Goal: Ask a question

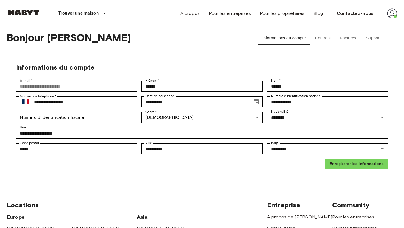
click at [326, 39] on button "Contrats" at bounding box center [322, 38] width 25 height 13
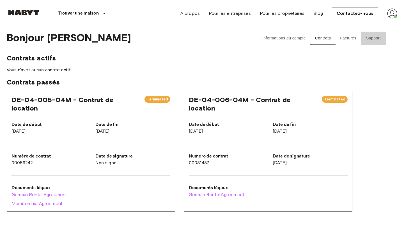
click at [378, 40] on button "Support" at bounding box center [373, 38] width 25 height 13
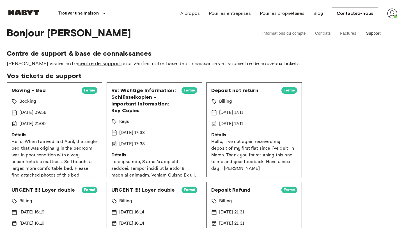
scroll to position [6, 0]
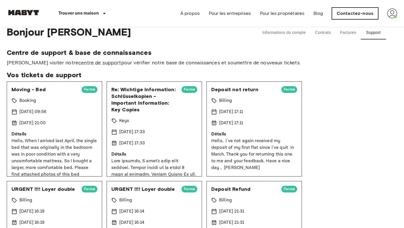
click at [351, 10] on link "Contactez-nous" at bounding box center [355, 14] width 46 height 12
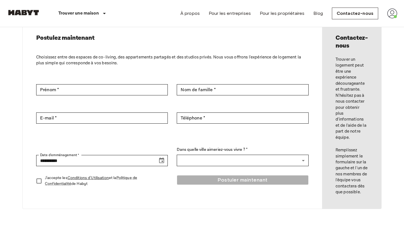
scroll to position [36, 0]
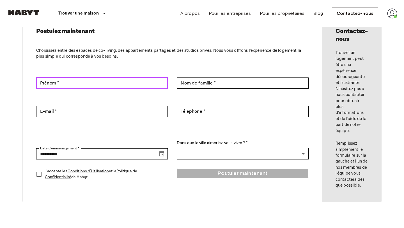
click at [107, 82] on input "Prénom *" at bounding box center [101, 83] width 131 height 11
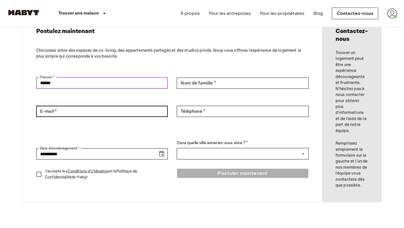
type input "******"
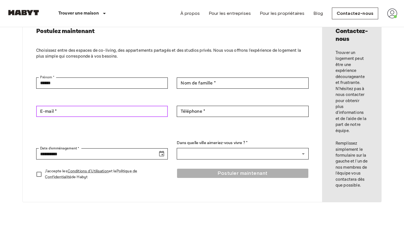
click at [64, 107] on input "E-mail *" at bounding box center [101, 111] width 131 height 11
type input "**********"
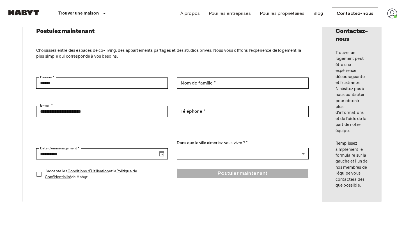
click at [136, 125] on div "**********" at bounding box center [101, 115] width 131 height 19
click at [209, 110] on input "Téléphone *" at bounding box center [242, 111] width 131 height 11
type input "*"
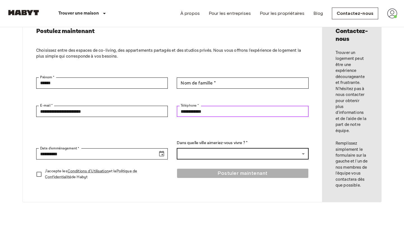
type input "**********"
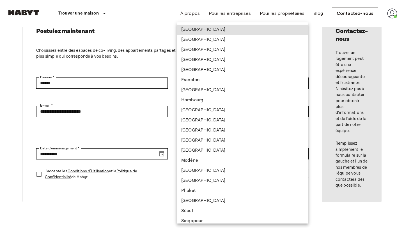
click at [204, 153] on body "**********" at bounding box center [202, 221] width 404 height 514
click at [197, 82] on li "Francfort" at bounding box center [242, 80] width 131 height 10
type input "*********"
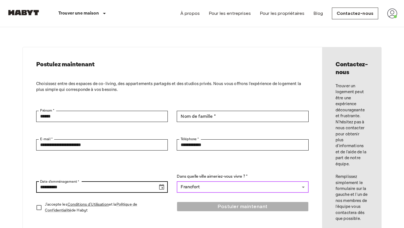
scroll to position [0, 0]
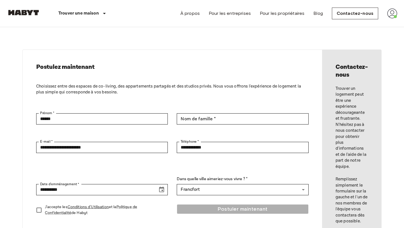
click at [131, 16] on div "Trouver une maison Europe Amsterdam Berlin Brussels Cologne Dusseldorf Frankfur…" at bounding box center [202, 13] width 390 height 27
click at [389, 15] on img at bounding box center [392, 13] width 10 height 10
click at [361, 24] on li "Profil" at bounding box center [371, 24] width 56 height 10
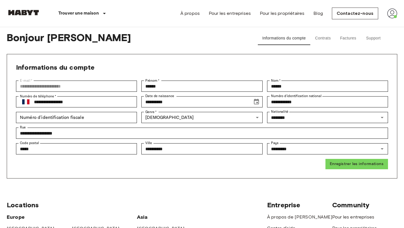
click at [371, 36] on button "Support" at bounding box center [373, 38] width 25 height 13
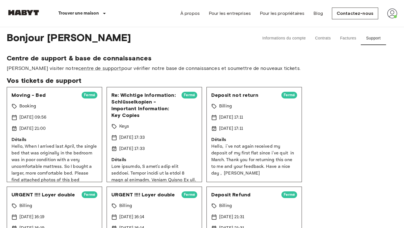
click at [348, 38] on button "Factures" at bounding box center [347, 38] width 25 height 13
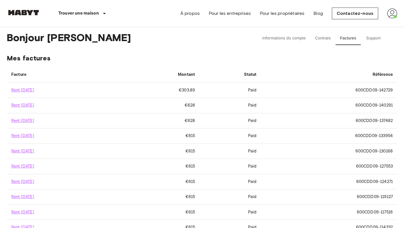
click at [323, 37] on button "Contrats" at bounding box center [322, 38] width 25 height 13
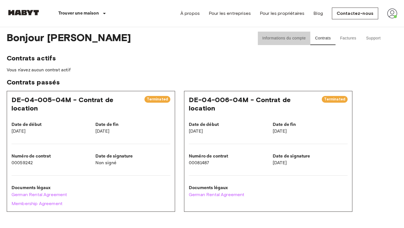
click at [280, 35] on button "Informations du compte" at bounding box center [284, 38] width 52 height 13
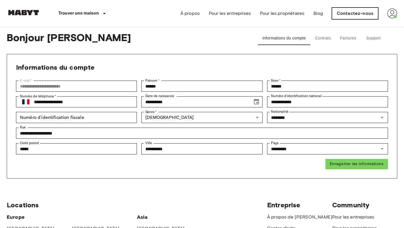
click at [361, 15] on link "Contactez-nous" at bounding box center [355, 14] width 46 height 12
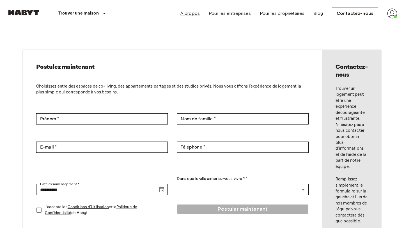
click at [198, 14] on link "À propos" at bounding box center [189, 13] width 19 height 7
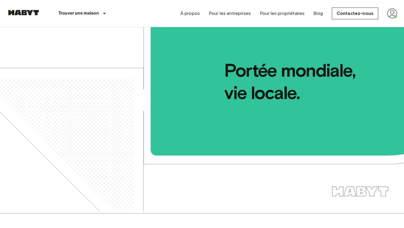
click at [395, 13] on img at bounding box center [392, 13] width 10 height 10
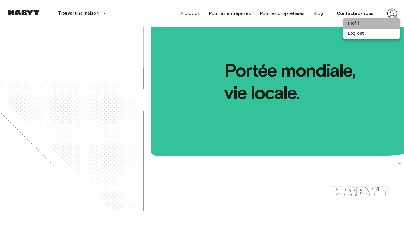
click at [358, 25] on li "Profil" at bounding box center [371, 24] width 56 height 10
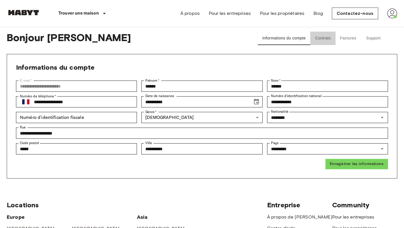
click at [324, 36] on button "Contrats" at bounding box center [322, 38] width 25 height 13
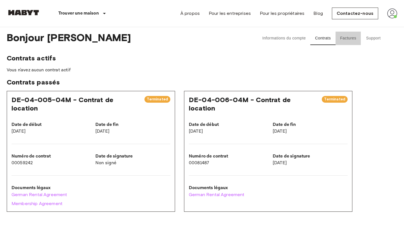
click at [349, 41] on button "Factures" at bounding box center [347, 38] width 25 height 13
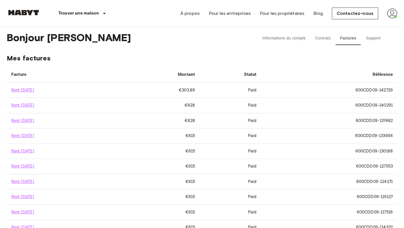
click at [379, 40] on button "Support" at bounding box center [373, 38] width 25 height 13
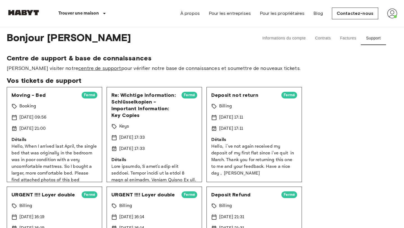
click at [86, 70] on link "centre de support" at bounding box center [99, 68] width 43 height 6
